Goal: Task Accomplishment & Management: Manage account settings

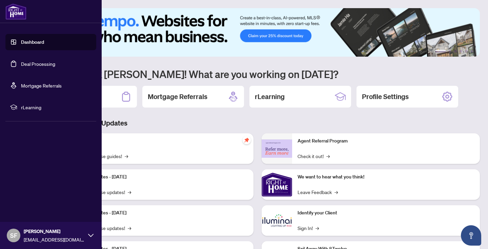
click at [55, 63] on link "Deal Processing" at bounding box center [38, 64] width 34 height 6
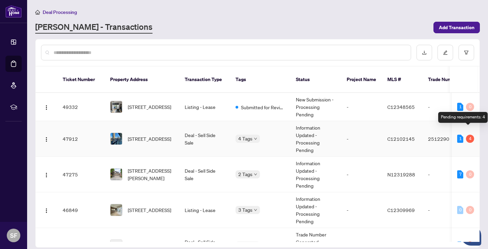
click at [469, 134] on div "4" at bounding box center [470, 138] width 8 height 8
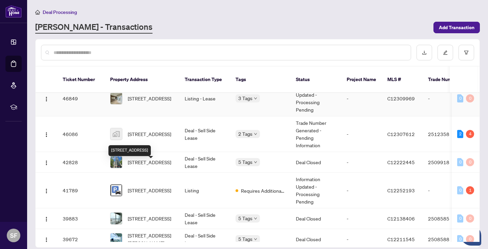
scroll to position [70, 0]
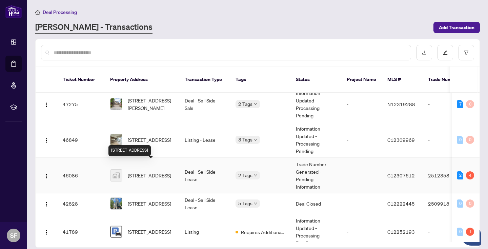
click at [149, 171] on span "[STREET_ADDRESS]" at bounding box center [149, 174] width 43 height 7
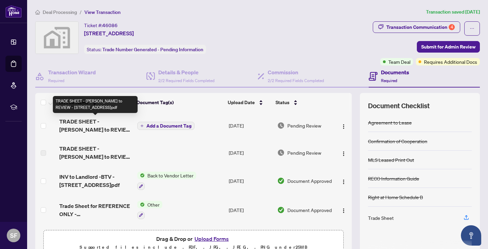
click at [94, 120] on span "TRADE SHEET - [PERSON_NAME] to REVIEW - [STREET_ADDRESS]pdf" at bounding box center [95, 125] width 72 height 16
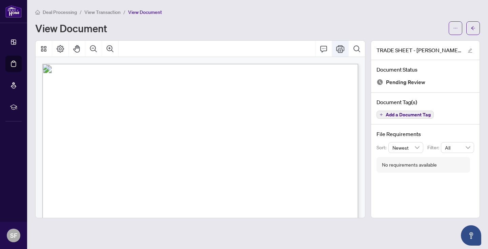
click at [339, 47] on icon "Print" at bounding box center [340, 49] width 8 height 8
click at [337, 47] on icon "Print" at bounding box center [340, 49] width 8 height 8
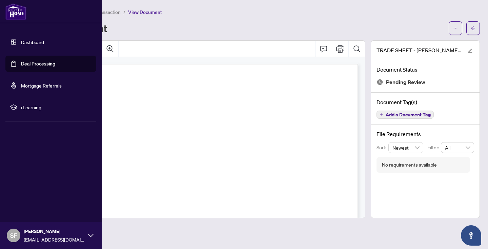
click at [48, 63] on link "Deal Processing" at bounding box center [38, 64] width 34 height 6
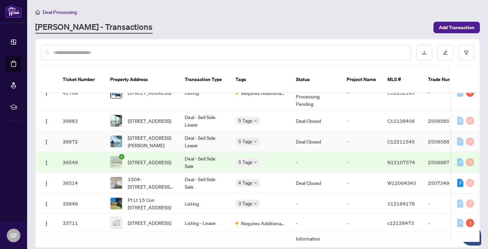
scroll to position [218, 0]
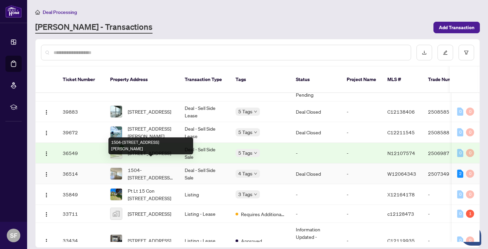
click at [173, 166] on span "1504-[STREET_ADDRESS][PERSON_NAME]" at bounding box center [151, 173] width 46 height 15
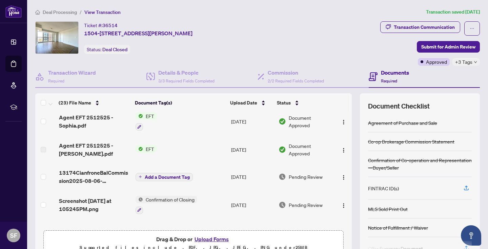
scroll to position [5, 0]
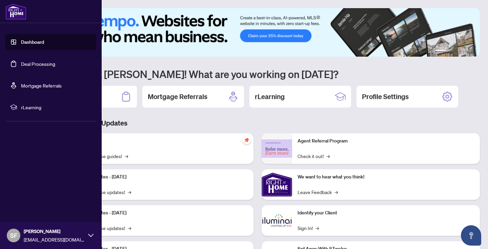
click at [40, 64] on link "Deal Processing" at bounding box center [38, 64] width 34 height 6
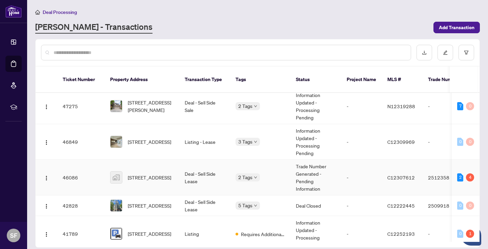
scroll to position [68, 0]
click at [151, 173] on span "[STREET_ADDRESS]" at bounding box center [149, 176] width 43 height 7
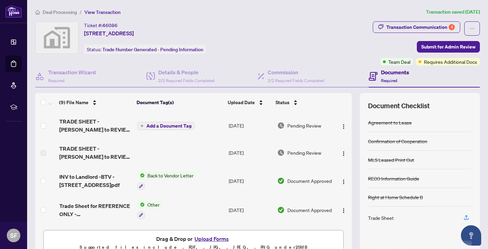
click at [213, 237] on button "Upload Forms" at bounding box center [211, 238] width 38 height 9
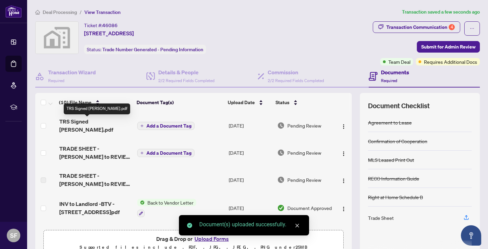
click at [82, 121] on span "TRS Signed Sophie.pdf" at bounding box center [95, 125] width 72 height 16
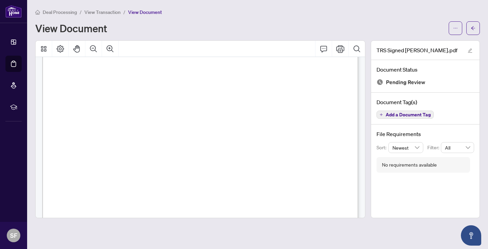
scroll to position [261, 0]
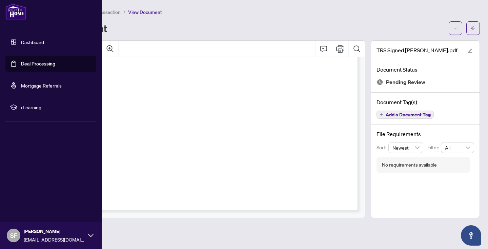
click at [27, 61] on link "Deal Processing" at bounding box center [38, 64] width 34 height 6
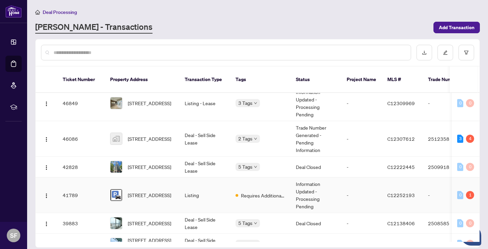
scroll to position [107, 0]
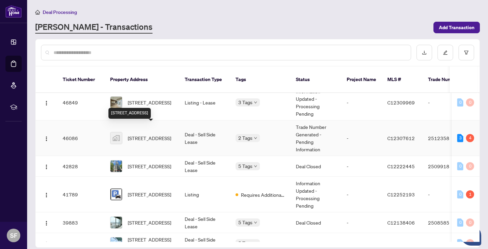
click at [139, 134] on span "[STREET_ADDRESS]" at bounding box center [149, 137] width 43 height 7
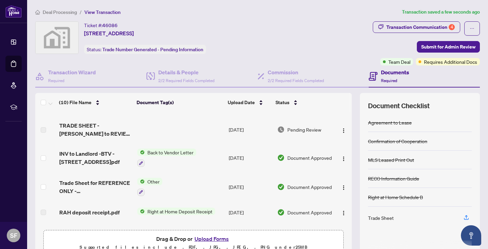
scroll to position [53, 0]
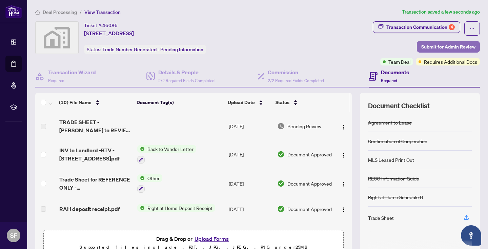
click at [461, 45] on span "Submit for Admin Review" at bounding box center [448, 46] width 54 height 11
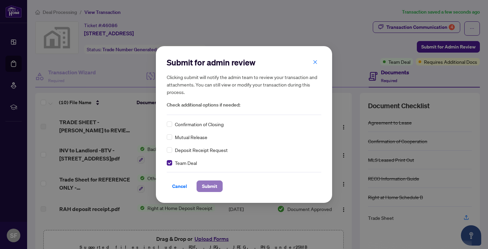
click at [211, 185] on span "Submit" at bounding box center [209, 185] width 15 height 11
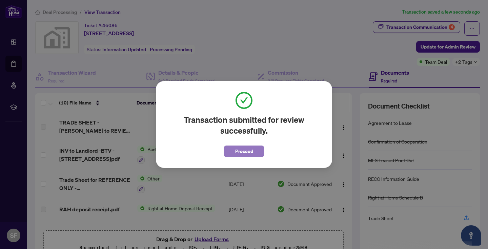
click at [246, 149] on span "Proceed" at bounding box center [244, 151] width 18 height 11
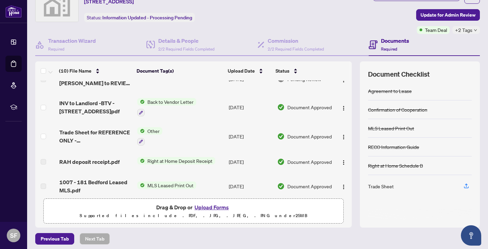
scroll to position [0, 0]
